Goal: Find specific page/section: Find specific page/section

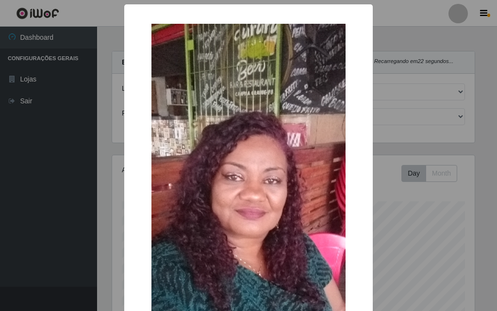
select select "499"
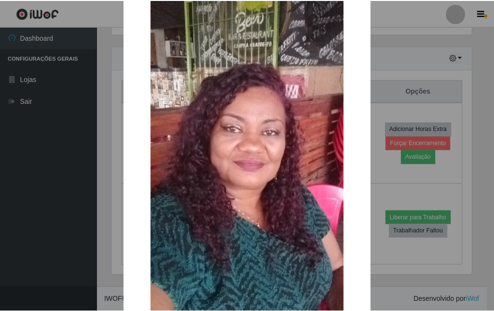
scroll to position [146, 0]
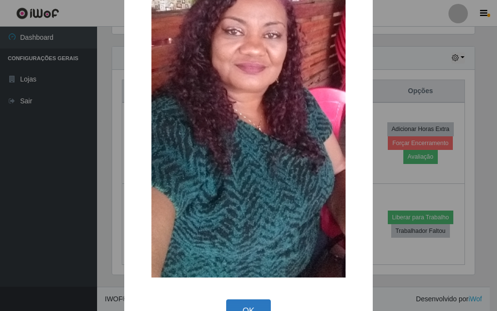
click at [258, 302] on button "OK" at bounding box center [248, 310] width 45 height 23
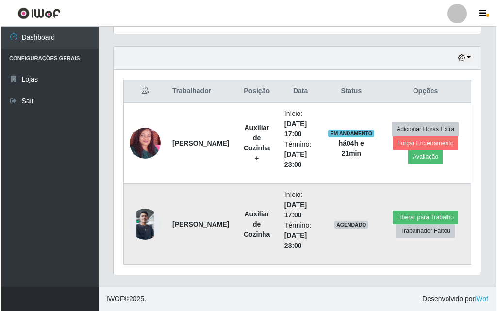
scroll to position [201, 367]
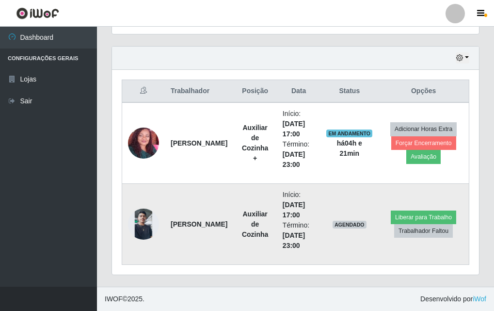
click at [132, 216] on img at bounding box center [143, 224] width 31 height 31
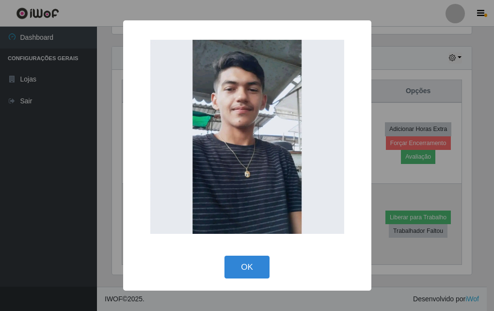
scroll to position [201, 362]
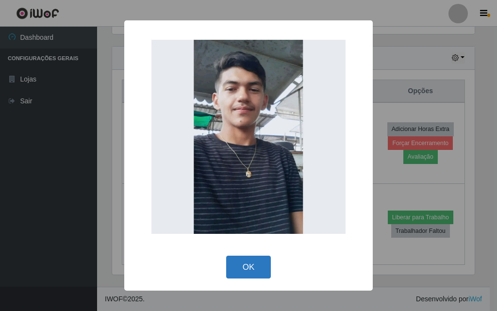
click at [245, 277] on button "OK" at bounding box center [248, 267] width 45 height 23
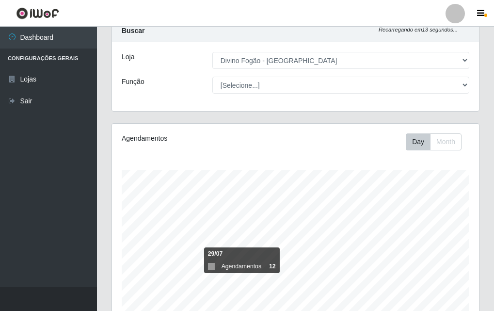
scroll to position [0, 0]
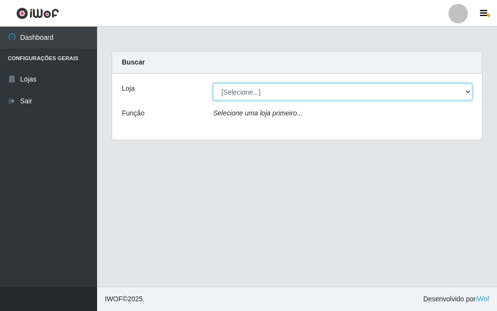
click at [292, 92] on select "[Selecione...] Divino Fogão - [GEOGRAPHIC_DATA]" at bounding box center [342, 91] width 259 height 17
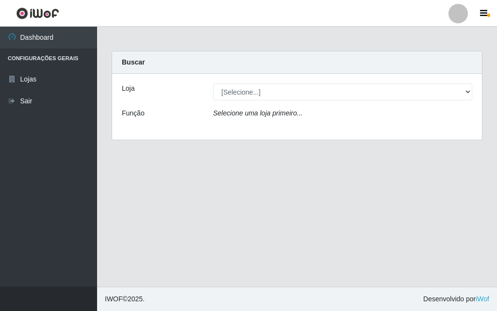
click at [282, 111] on icon "Selecione uma loja primeiro..." at bounding box center [257, 113] width 89 height 8
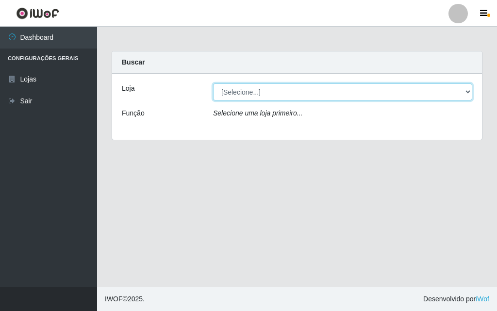
click at [284, 85] on select "[Selecione...] Divino Fogão - [GEOGRAPHIC_DATA]" at bounding box center [342, 91] width 259 height 17
select select "499"
click at [213, 83] on select "[Selecione...] Divino Fogão - [GEOGRAPHIC_DATA]" at bounding box center [342, 91] width 259 height 17
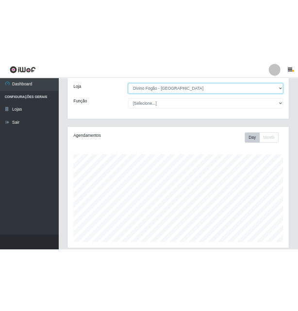
scroll to position [242, 0]
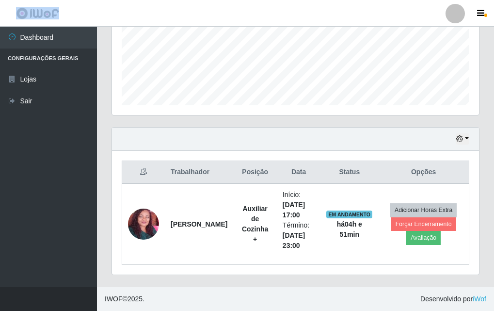
drag, startPoint x: 91, startPoint y: 22, endPoint x: 30, endPoint y: 24, distance: 60.7
click at [23, 23] on header "Perfil Alterar Senha Sair" at bounding box center [247, 13] width 494 height 27
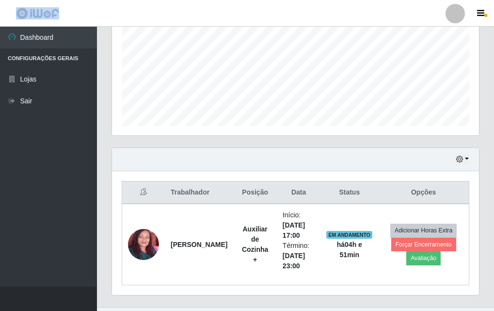
scroll to position [201, 367]
click at [230, 153] on div "Hoje 1 dia 3 dias 1 Semana Não encerrados" at bounding box center [295, 159] width 367 height 23
